Goal: Find specific page/section: Find specific page/section

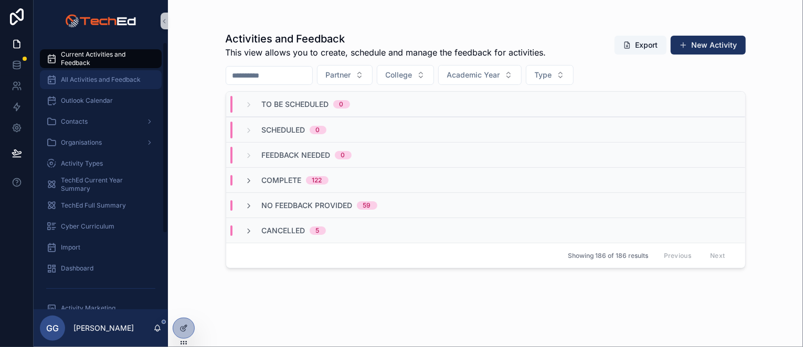
click at [71, 83] on span "All Activities and Feedback" at bounding box center [101, 80] width 80 height 8
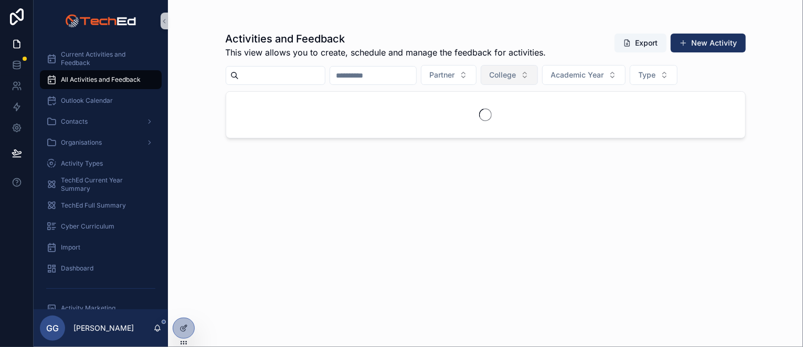
click at [516, 76] on span "College" at bounding box center [503, 75] width 27 height 10
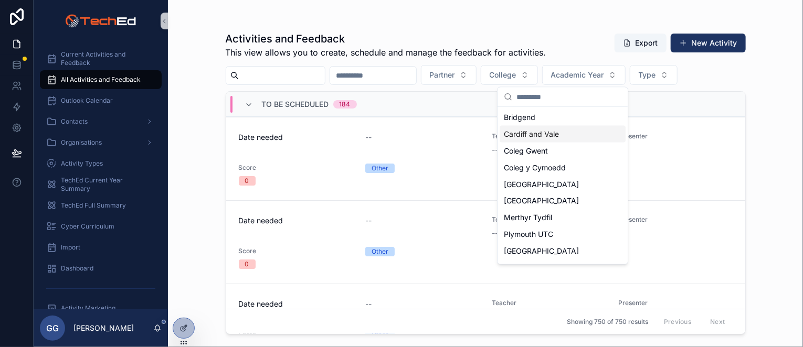
click at [531, 134] on span "Cardiff and Vale" at bounding box center [531, 134] width 55 height 10
